Goal: Task Accomplishment & Management: Use online tool/utility

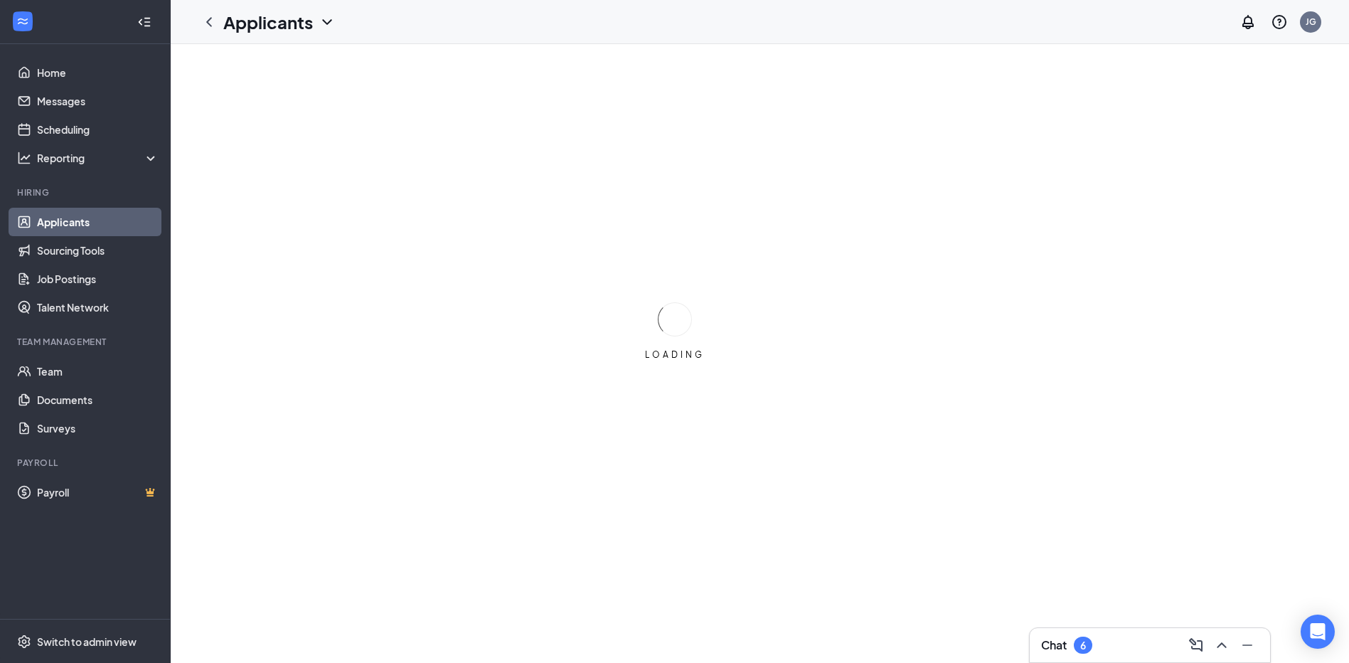
click at [1279, 197] on div "LOADING" at bounding box center [674, 331] width 1349 height 663
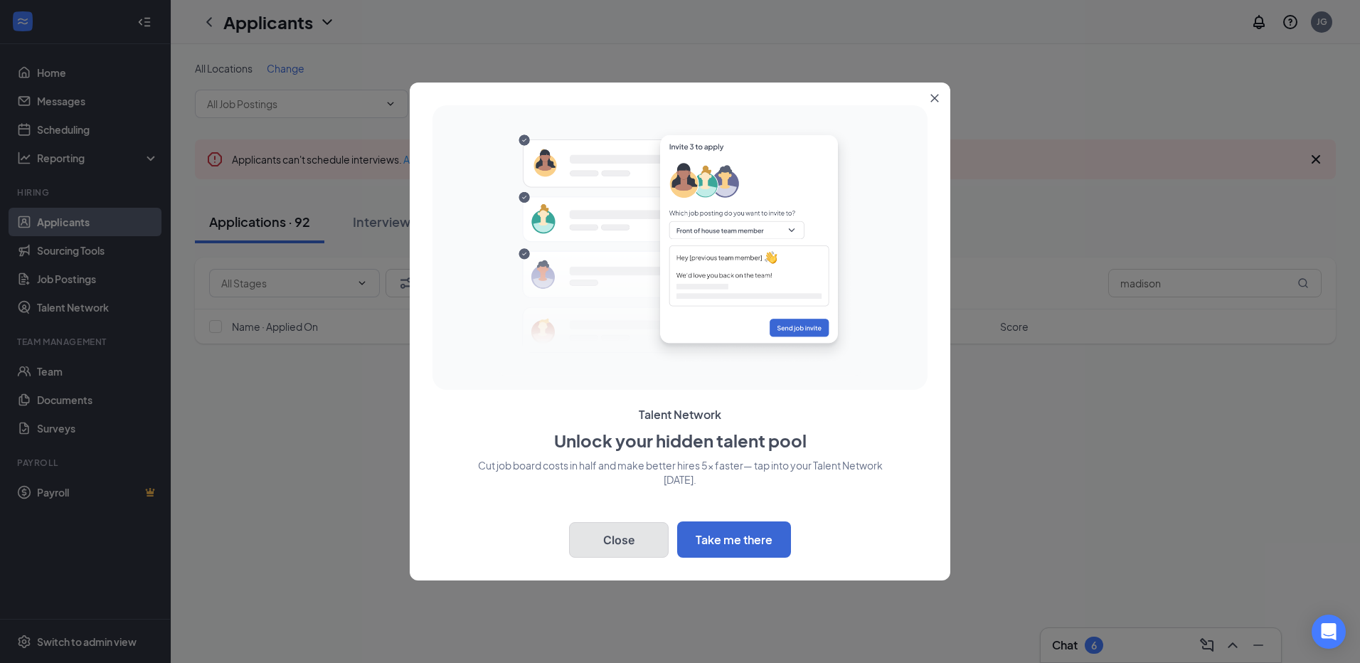
click at [610, 531] on button "Close" at bounding box center [619, 540] width 100 height 36
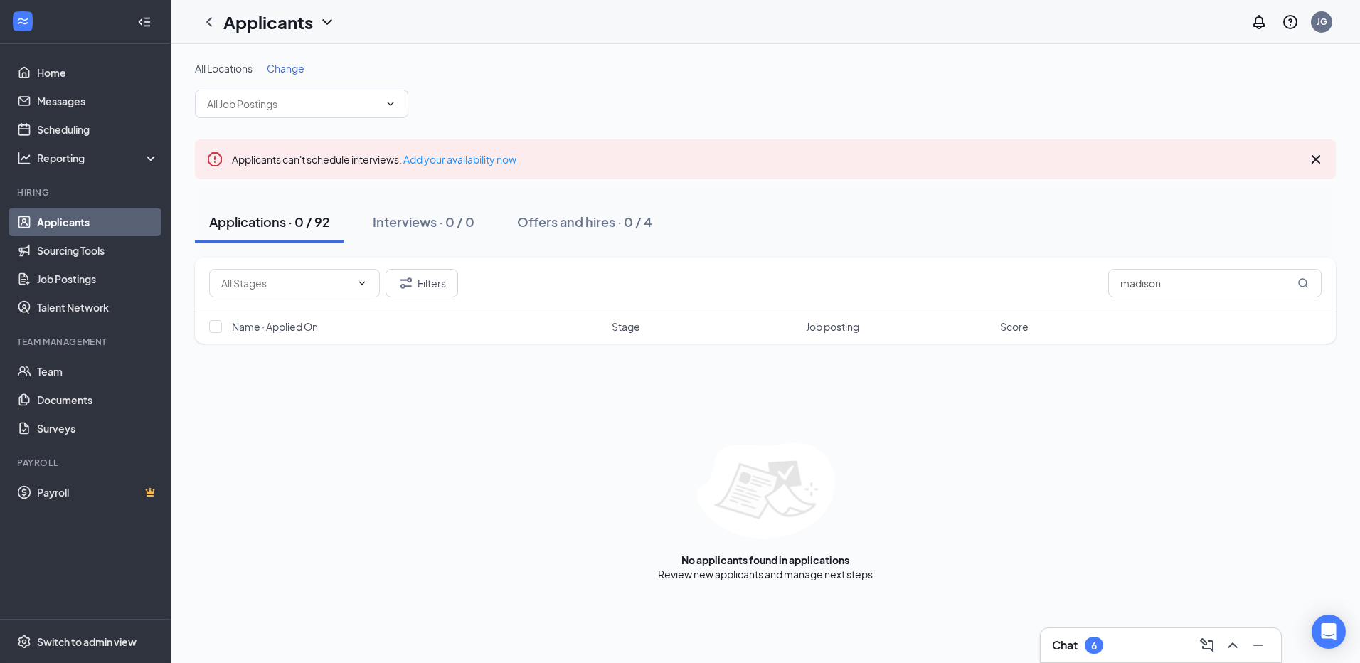
click at [95, 222] on link "Applicants" at bounding box center [98, 222] width 122 height 28
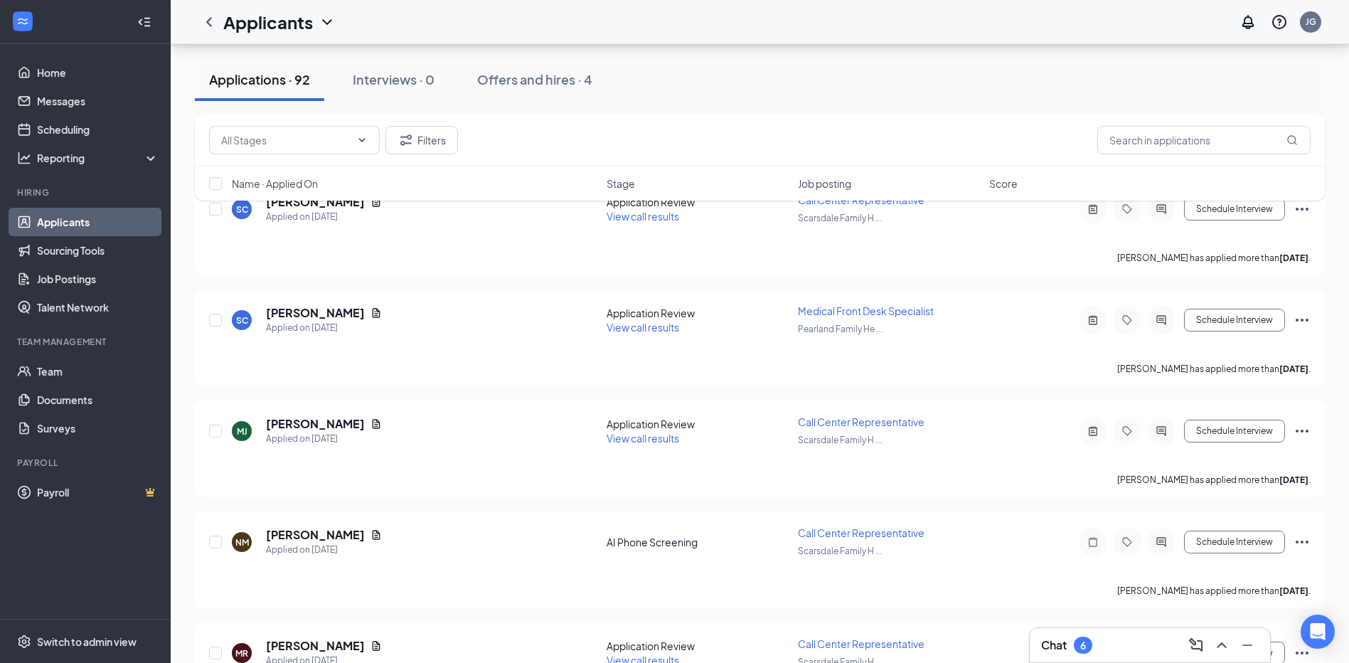
scroll to position [5290, 0]
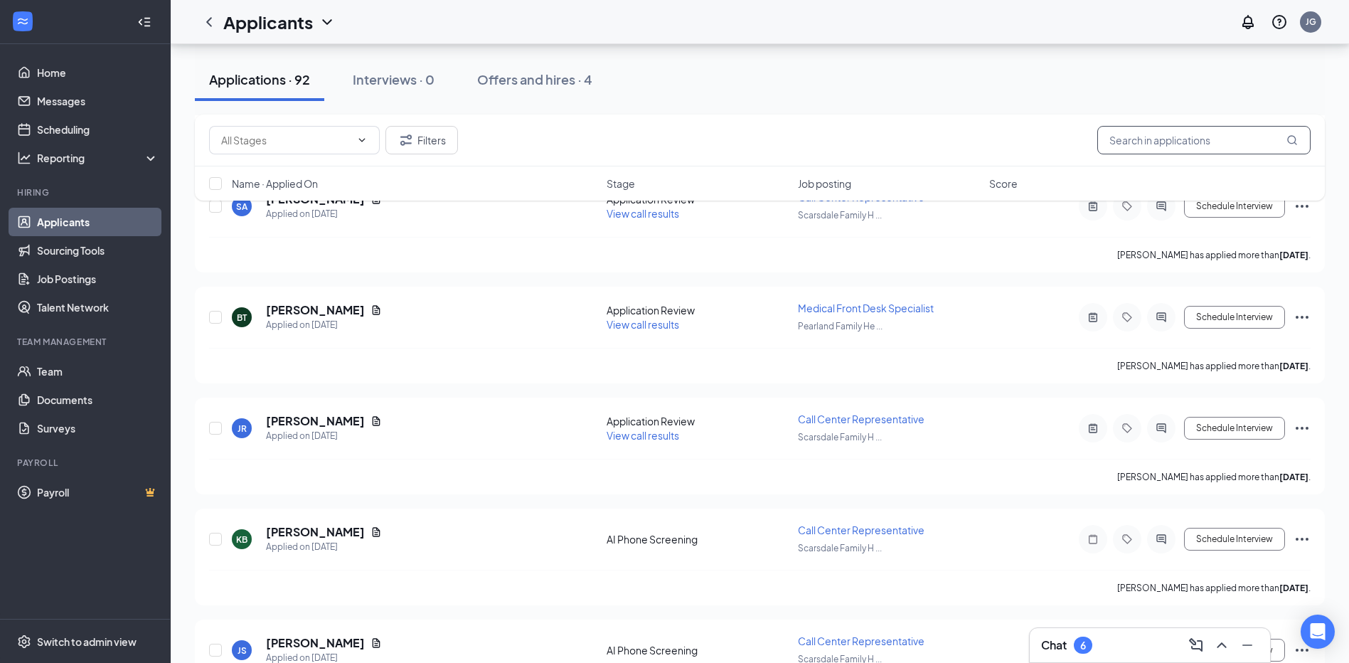
click at [1181, 139] on input "madison" at bounding box center [1203, 140] width 213 height 28
drag, startPoint x: 1181, startPoint y: 139, endPoint x: 1074, endPoint y: 137, distance: 107.4
click at [1074, 137] on div "Filters madison" at bounding box center [760, 140] width 1102 height 28
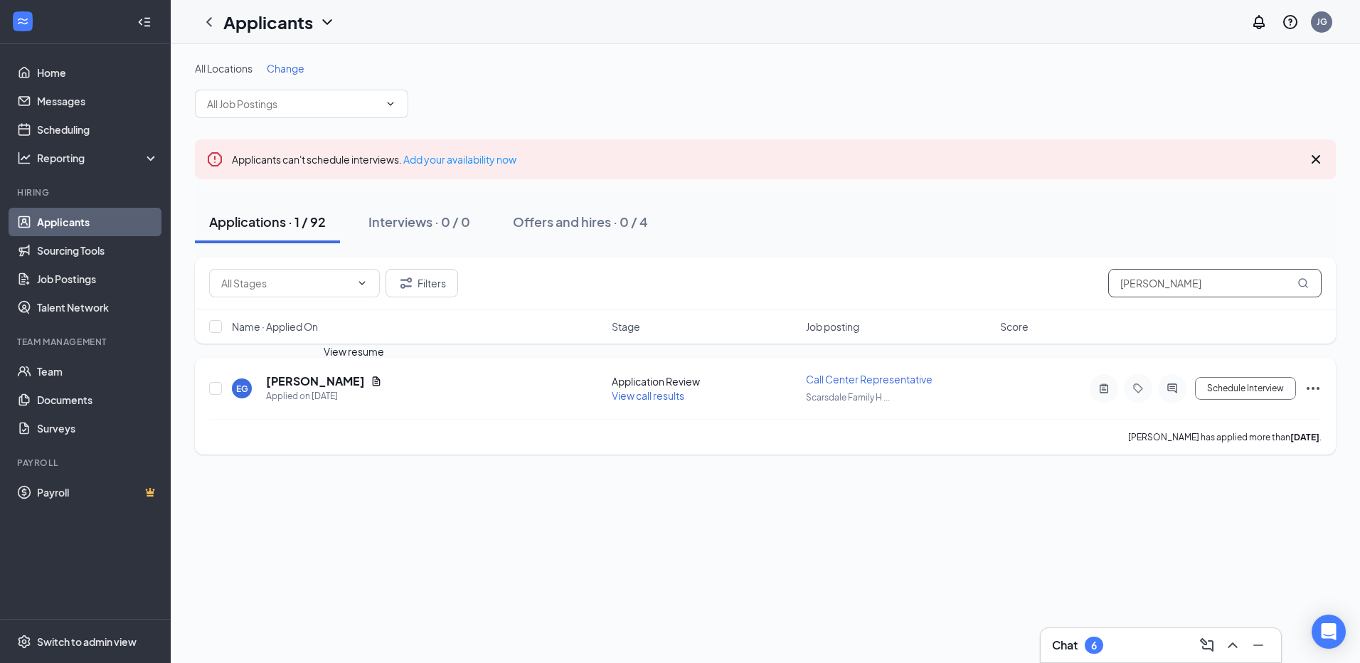
type input "[PERSON_NAME]"
click at [371, 384] on icon "Document" at bounding box center [376, 380] width 11 height 11
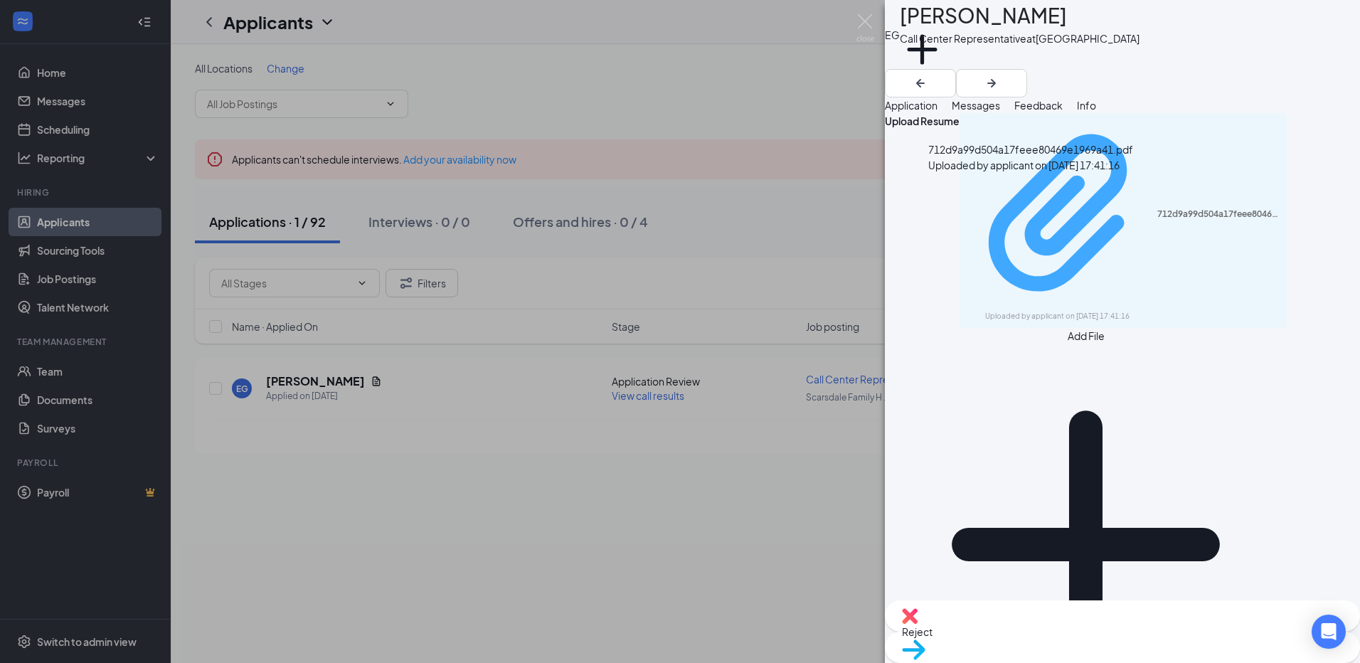
click at [981, 198] on div "712d9a99d504a17feee80469e1969a41.pdf Uploaded by applicant on [DATE] 17:41:16" at bounding box center [1123, 220] width 310 height 202
